Goal: Information Seeking & Learning: Learn about a topic

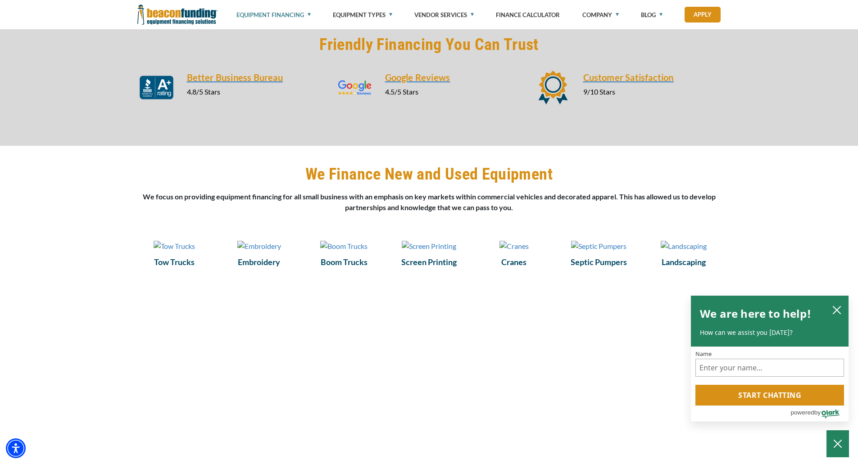
scroll to position [1035, 0]
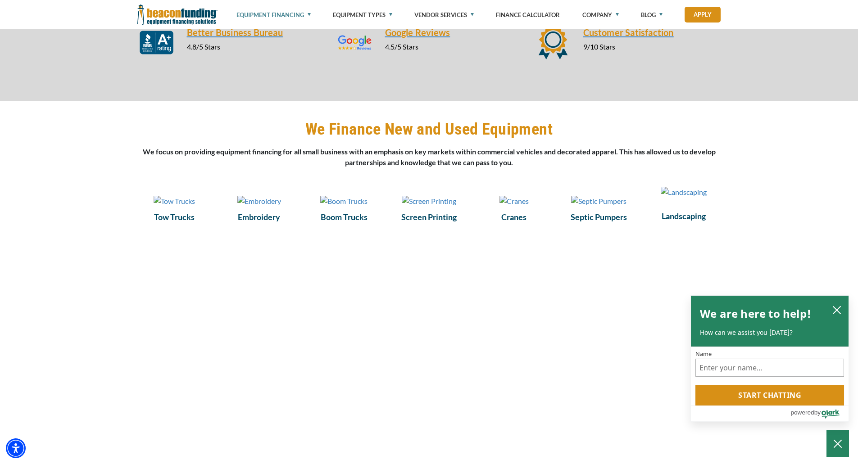
click at [676, 198] on img at bounding box center [683, 192] width 46 height 11
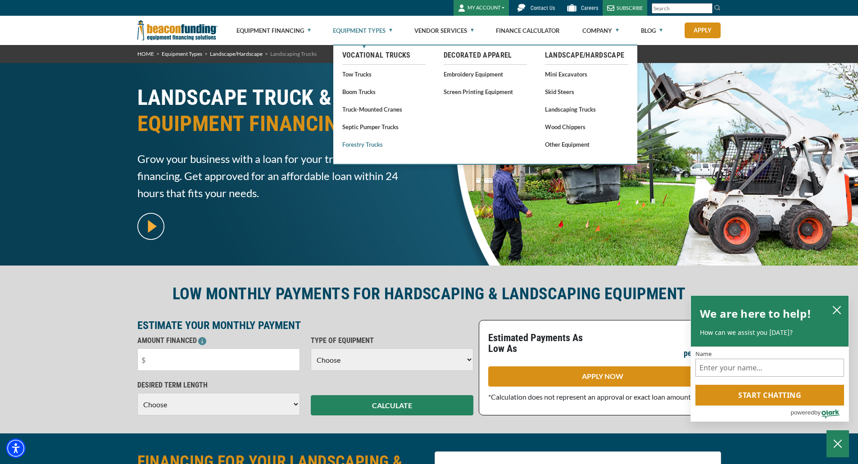
click at [357, 147] on link "Forestry Trucks" at bounding box center [383, 144] width 83 height 11
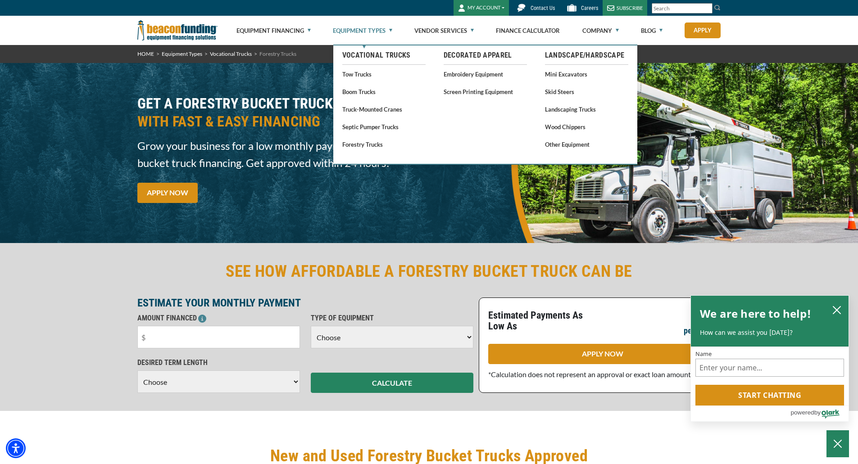
click at [389, 29] on link "Equipment Types" at bounding box center [362, 30] width 59 height 29
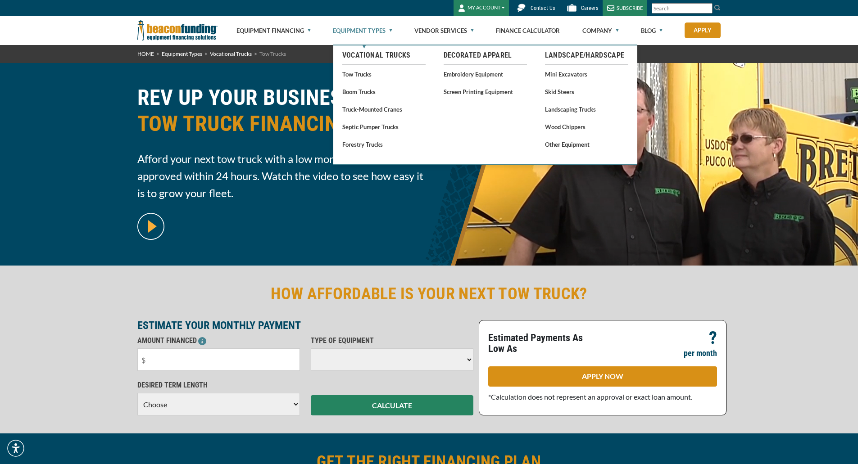
click at [376, 30] on link "Equipment Types" at bounding box center [362, 30] width 59 height 29
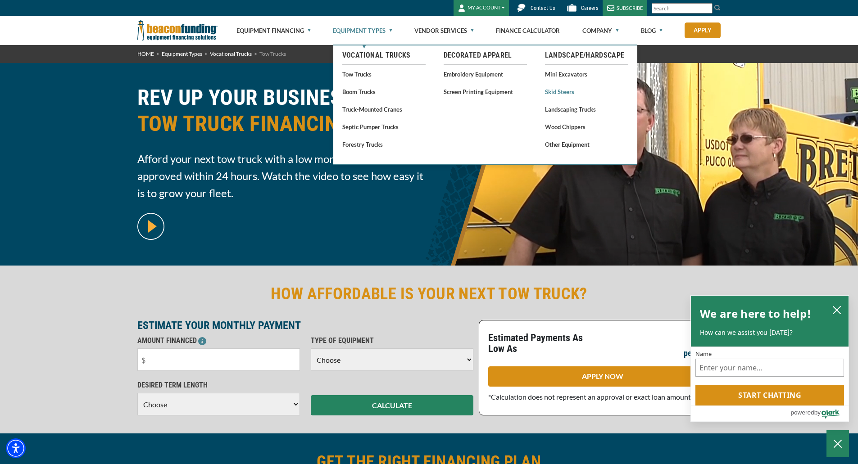
click at [564, 93] on link "Skid Steers" at bounding box center [586, 91] width 83 height 11
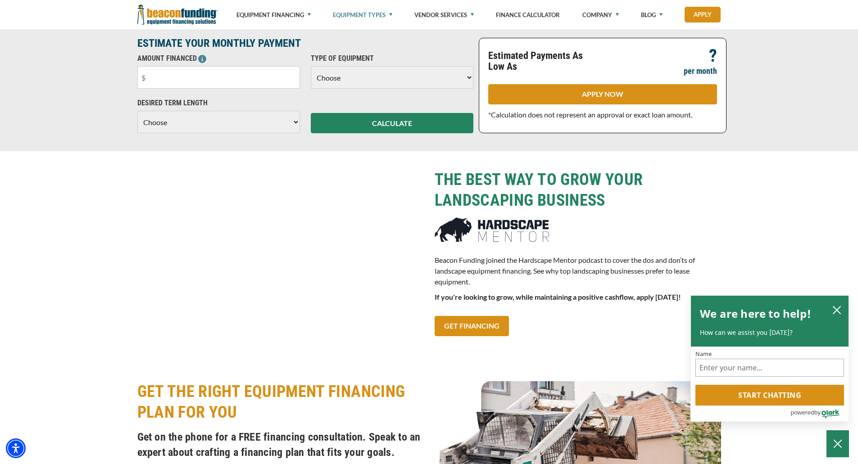
scroll to position [675, 0]
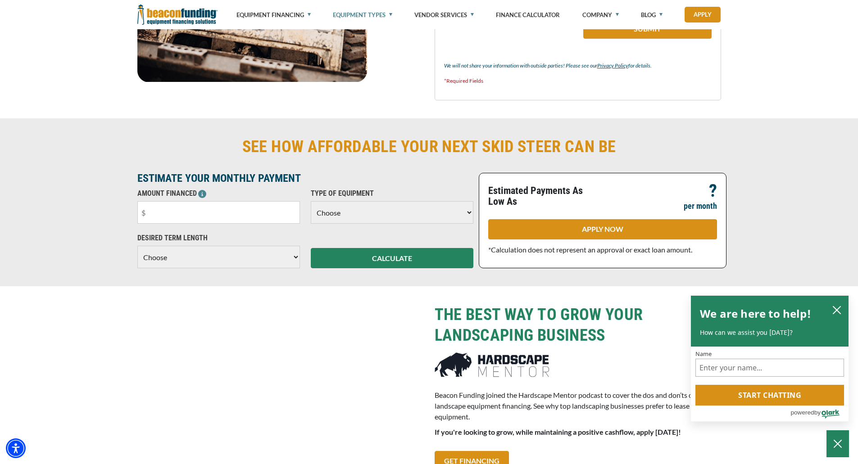
click at [408, 214] on select "Choose Backhoe Boom/Bucket Truck Chipper Commercial Mower Crane DTG/DTF Printin…" at bounding box center [392, 212] width 163 height 23
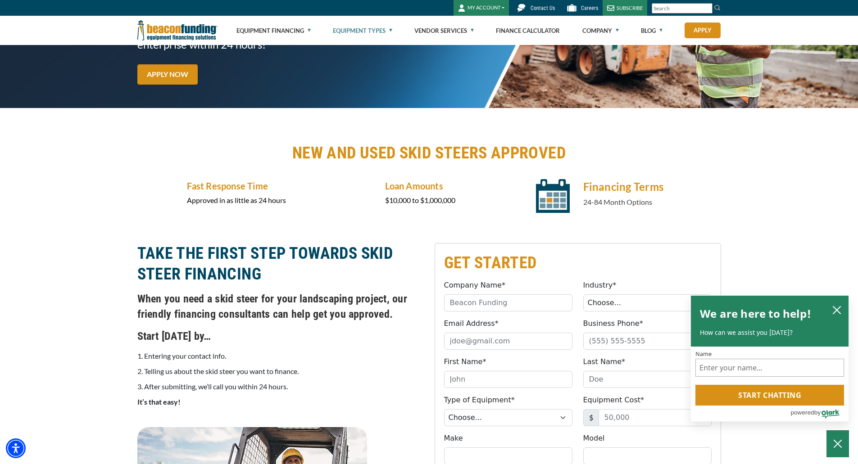
scroll to position [0, 0]
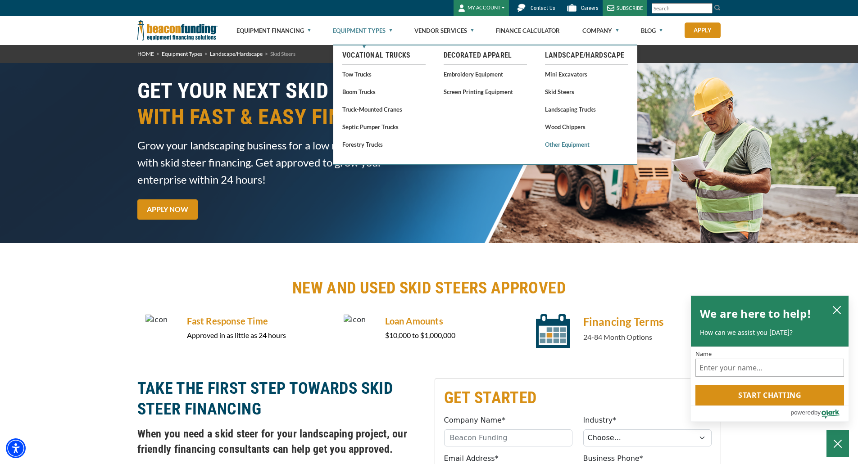
click at [570, 148] on link "Other Equipment" at bounding box center [586, 144] width 83 height 11
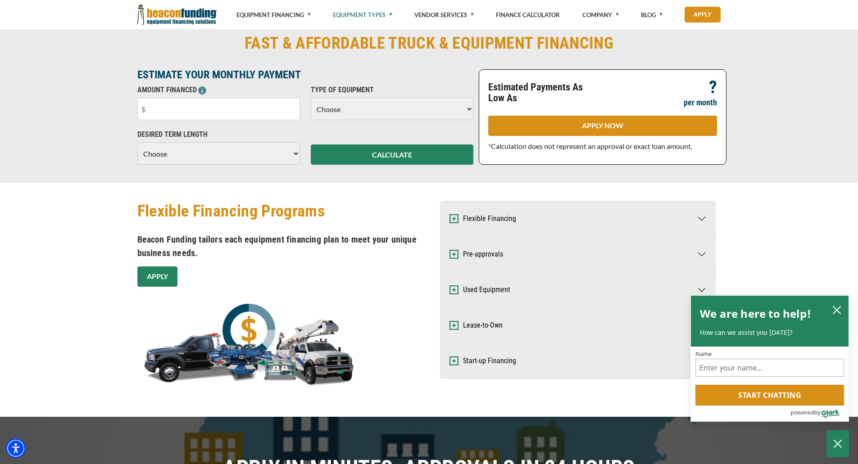
scroll to position [450, 0]
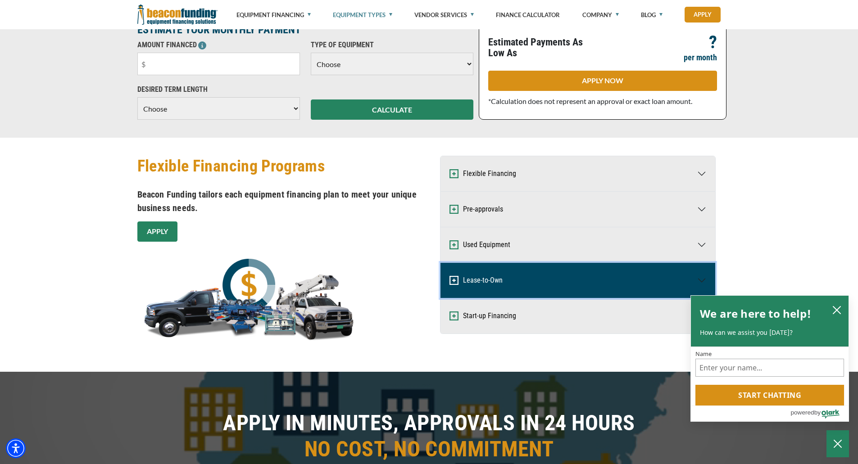
click at [537, 276] on button "Lease-to-Own" at bounding box center [577, 280] width 275 height 35
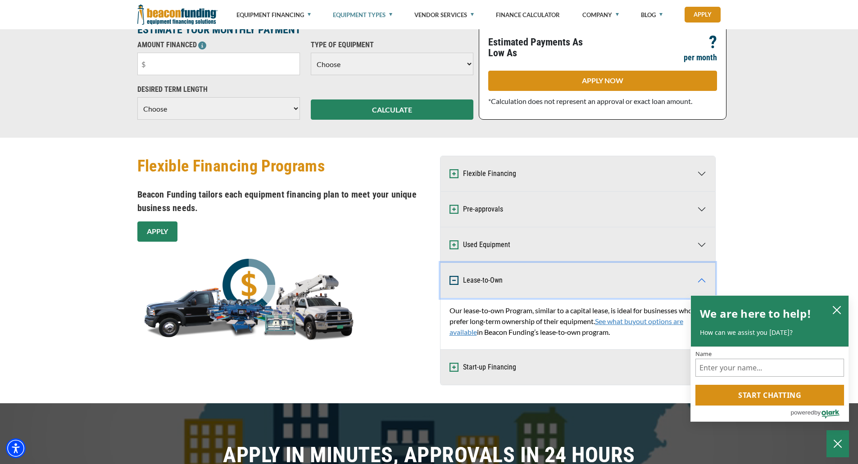
scroll to position [495, 0]
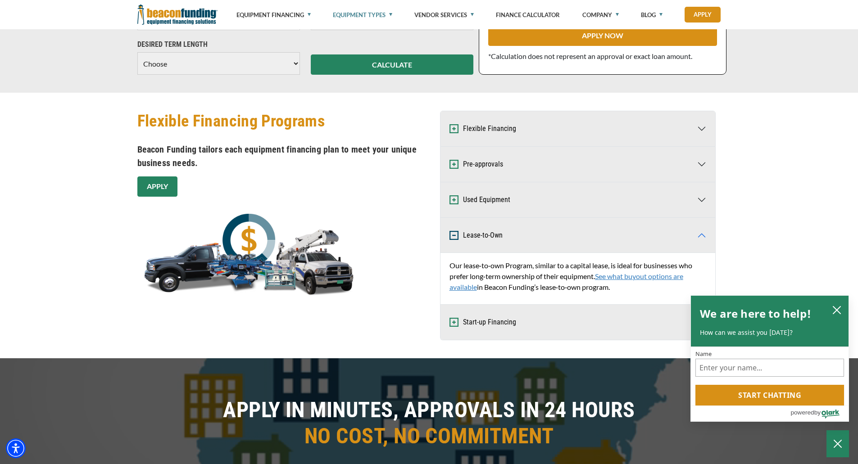
click at [655, 278] on link "See what buyout options are available" at bounding box center [566, 281] width 234 height 19
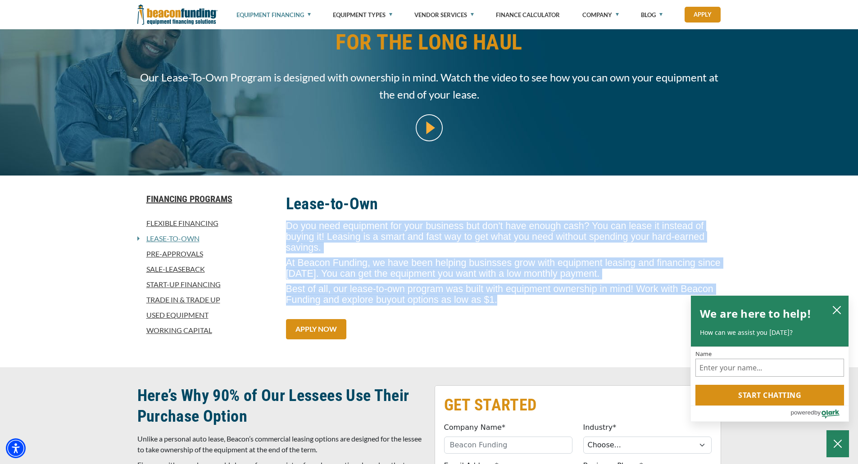
drag, startPoint x: 285, startPoint y: 227, endPoint x: 639, endPoint y: 290, distance: 359.0
click at [639, 290] on span "Do you need equipment for your business but don't have enough cash? You can lea…" at bounding box center [503, 265] width 435 height 89
click at [561, 294] on p "Best of all, our lease-to-own program was built with equipment ownership in min…" at bounding box center [503, 295] width 435 height 22
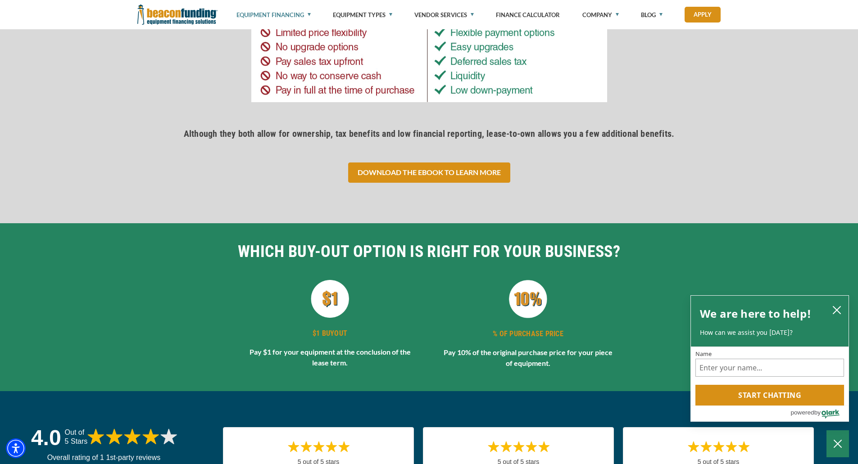
scroll to position [1711, 0]
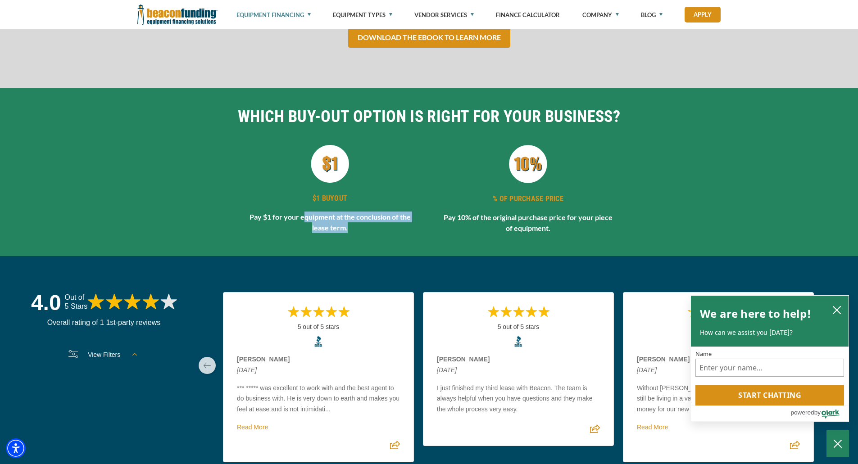
drag, startPoint x: 304, startPoint y: 216, endPoint x: 388, endPoint y: 232, distance: 85.3
click at [388, 232] on p "Pay $1 for your equipment at the conclusion of the lease term." at bounding box center [329, 223] width 187 height 22
click at [465, 224] on p "Pay 10% of the original purchase price for your piece of equipment." at bounding box center [527, 223] width 187 height 22
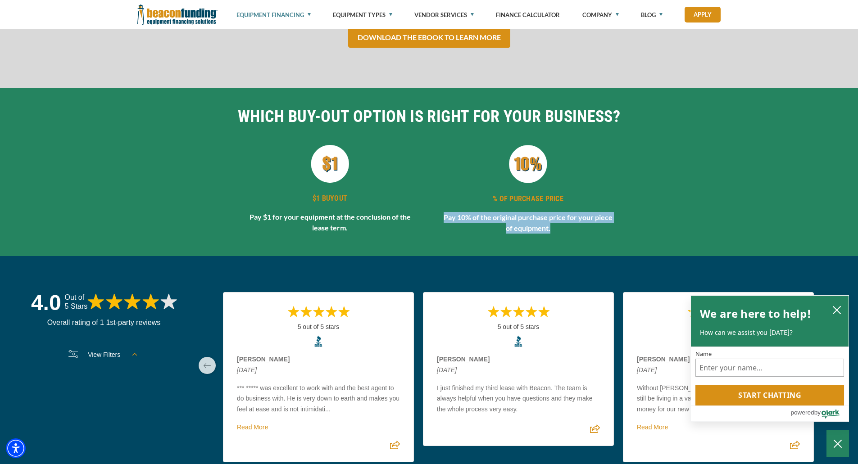
drag, startPoint x: 442, startPoint y: 217, endPoint x: 600, endPoint y: 230, distance: 159.0
click at [600, 230] on p "Pay 10% of the original purchase price for your piece of equipment." at bounding box center [527, 223] width 187 height 22
click at [601, 231] on p "Pay 10% of the original purchase price for your piece of equipment." at bounding box center [527, 223] width 187 height 22
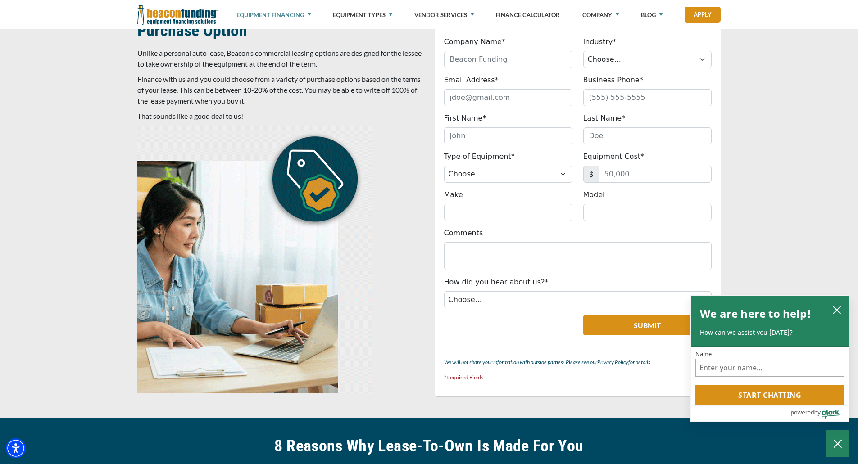
scroll to position [0, 0]
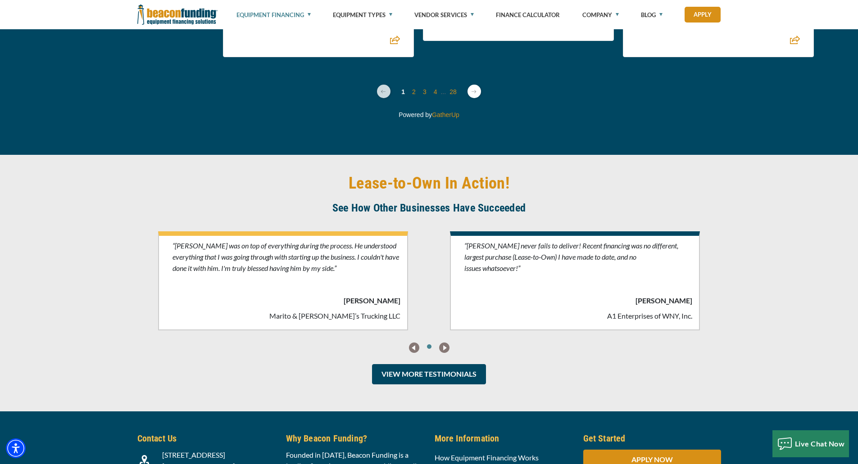
scroll to position [2276, 0]
